Goal: Transaction & Acquisition: Purchase product/service

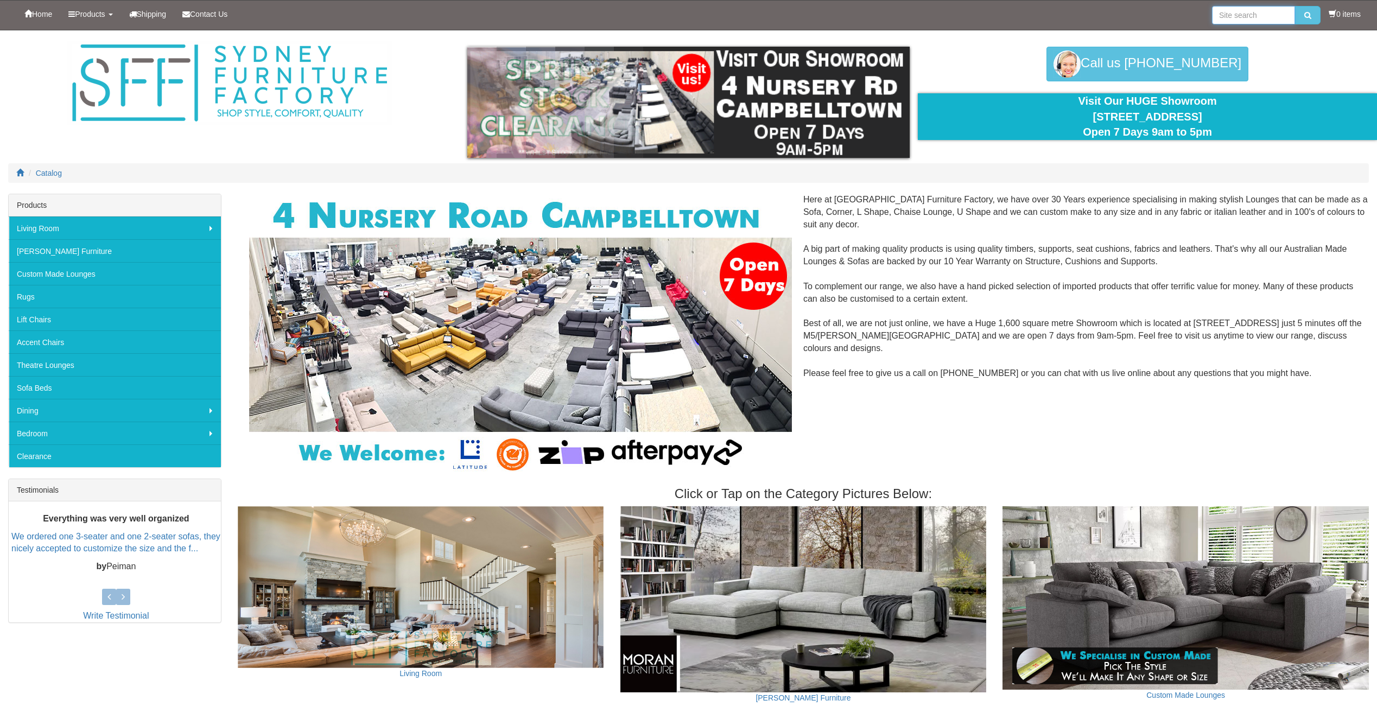
click at [1251, 18] on input "search" at bounding box center [1253, 15] width 83 height 18
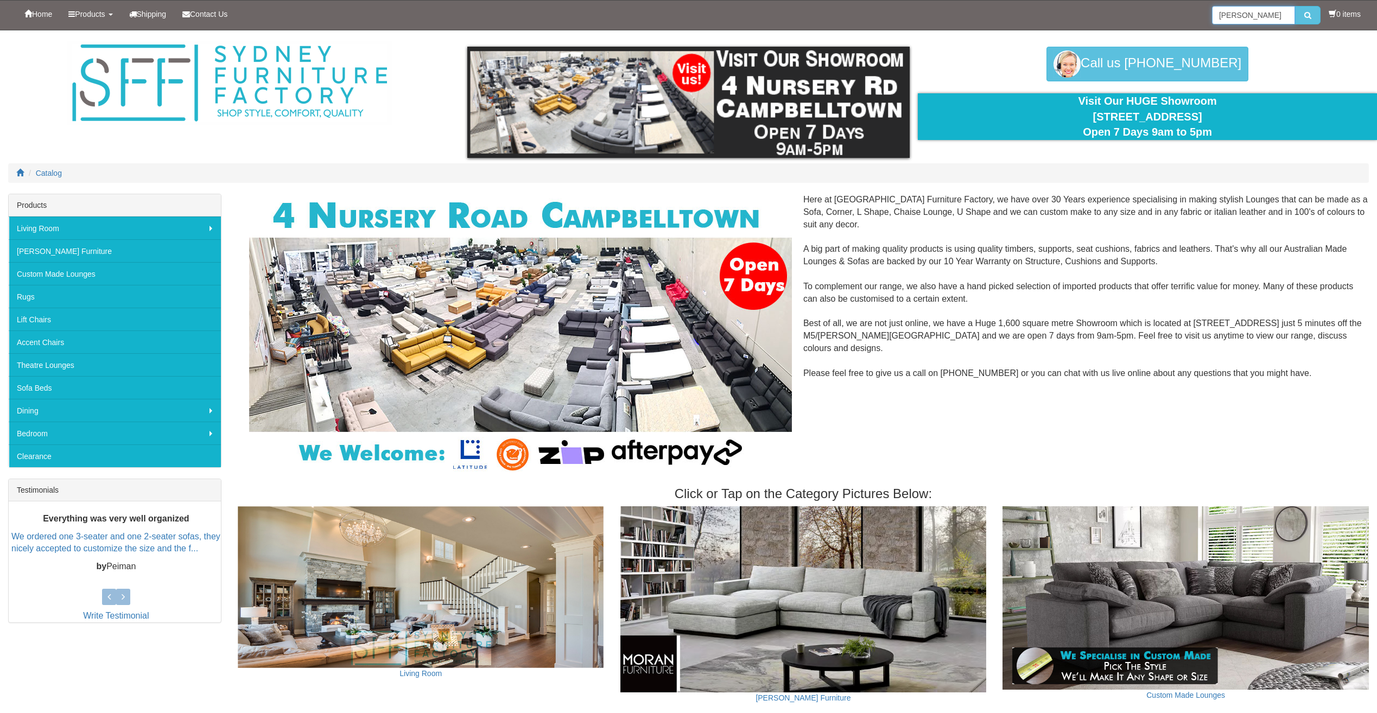
type input "rhodes"
click at [1295, 6] on button "submit" at bounding box center [1308, 15] width 26 height 18
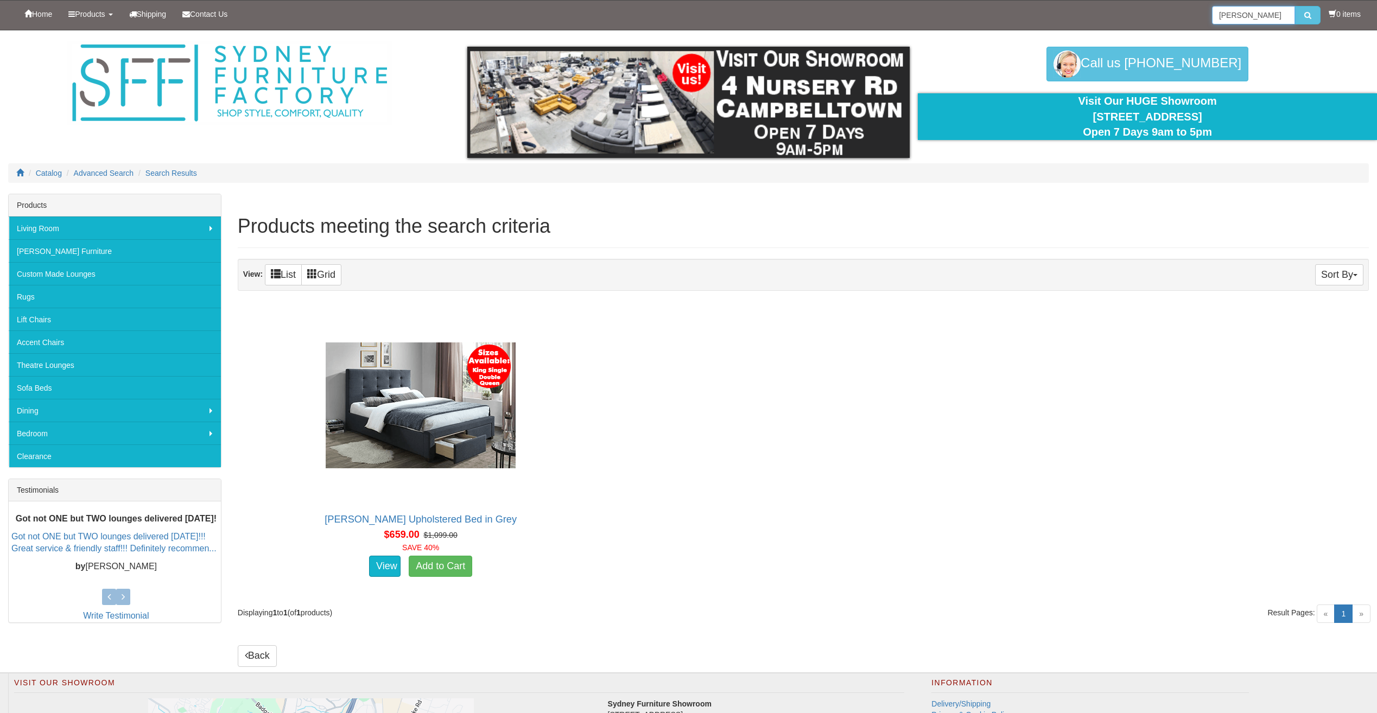
drag, startPoint x: 1246, startPoint y: 18, endPoint x: 977, endPoint y: -18, distance: 271.1
click at [977, 0] on html "Toggle Navigation Home Products Living Room Lounges Sofas Australian Made Loung…" at bounding box center [688, 444] width 1377 height 889
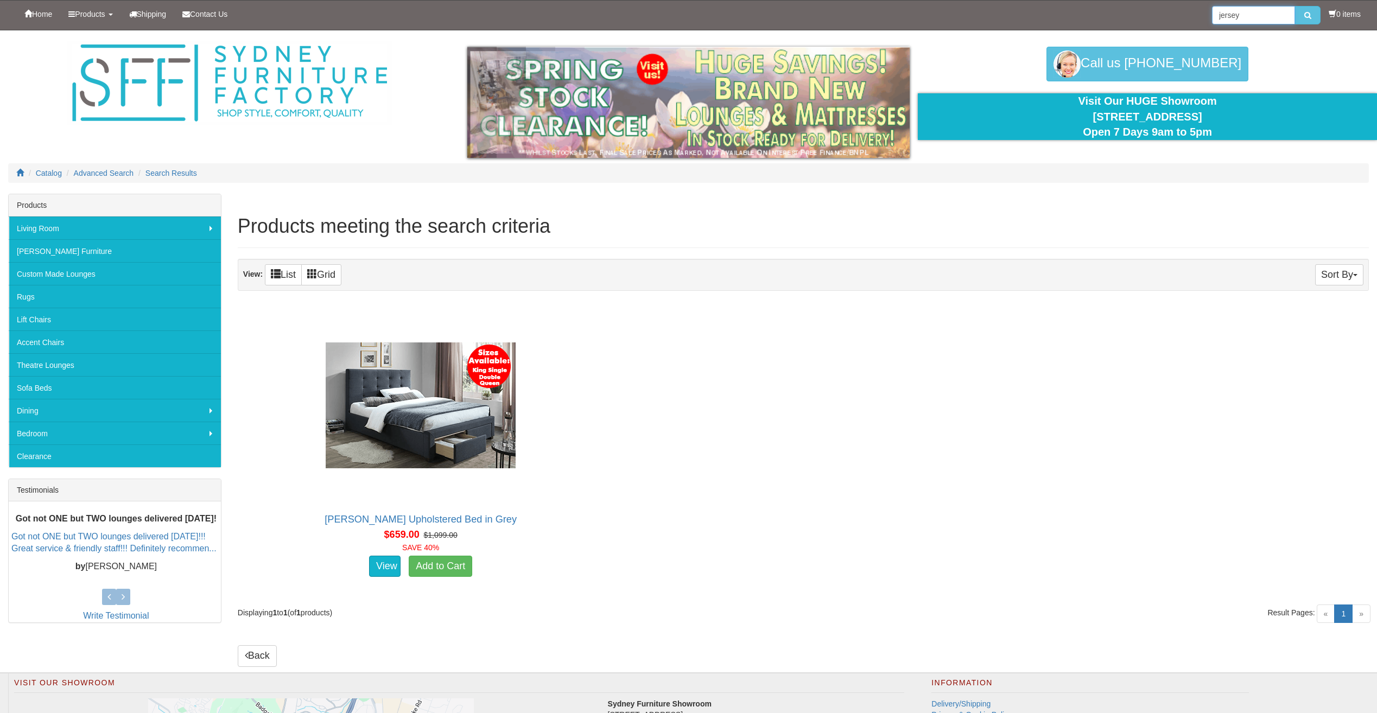
type input "jersey"
click at [1295, 6] on button "submit" at bounding box center [1308, 15] width 26 height 18
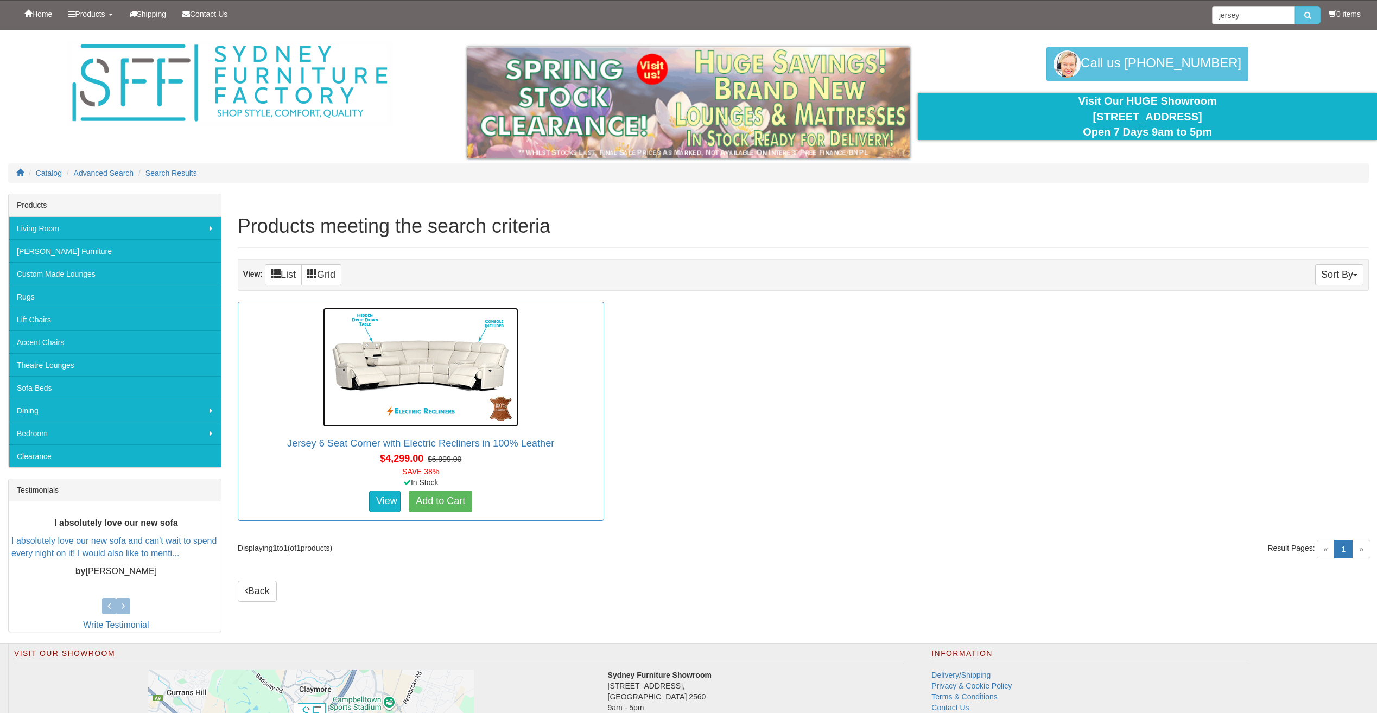
click at [375, 387] on img at bounding box center [420, 367] width 195 height 119
